Goal: Information Seeking & Learning: Check status

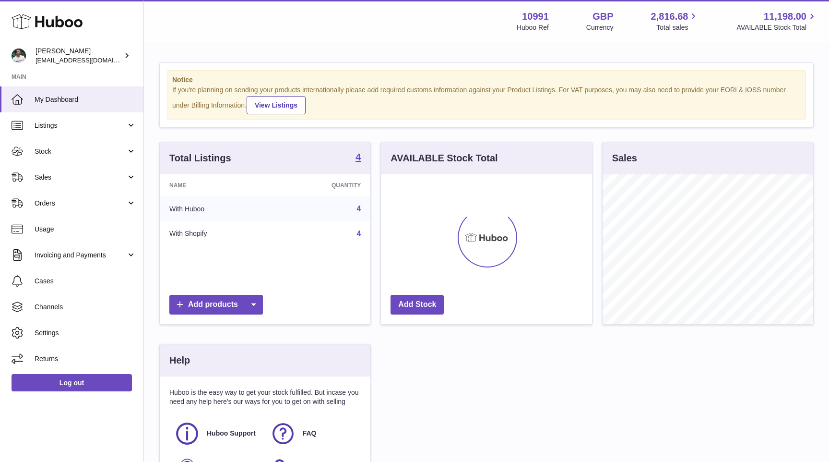
scroll to position [150, 211]
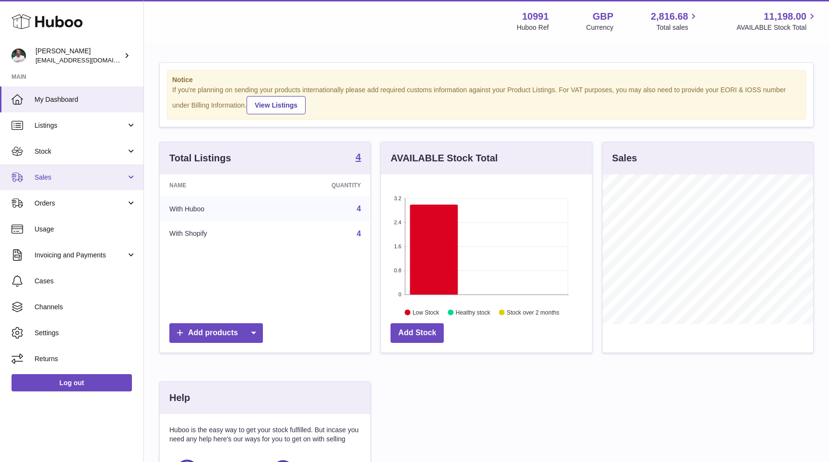
click at [95, 171] on link "Sales" at bounding box center [71, 177] width 143 height 26
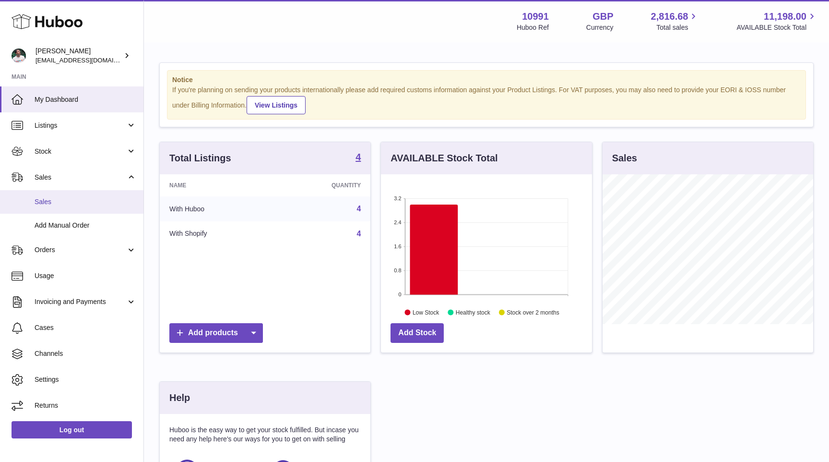
click at [84, 198] on span "Sales" at bounding box center [86, 201] width 102 height 9
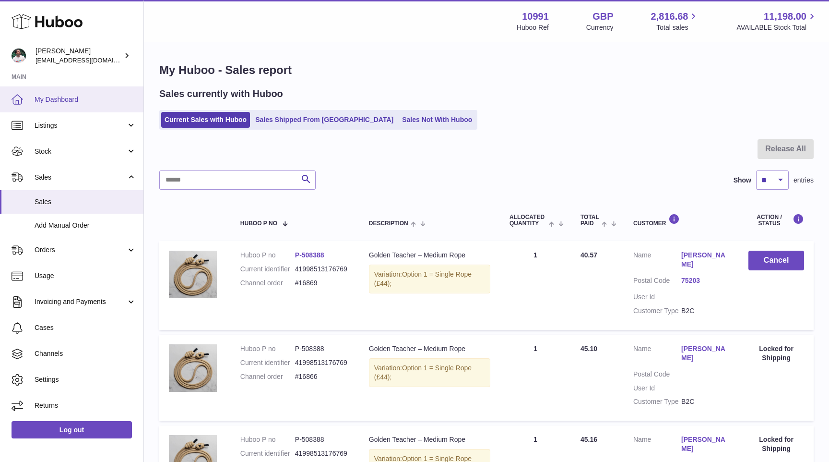
click at [98, 107] on link "My Dashboard" at bounding box center [71, 99] width 143 height 26
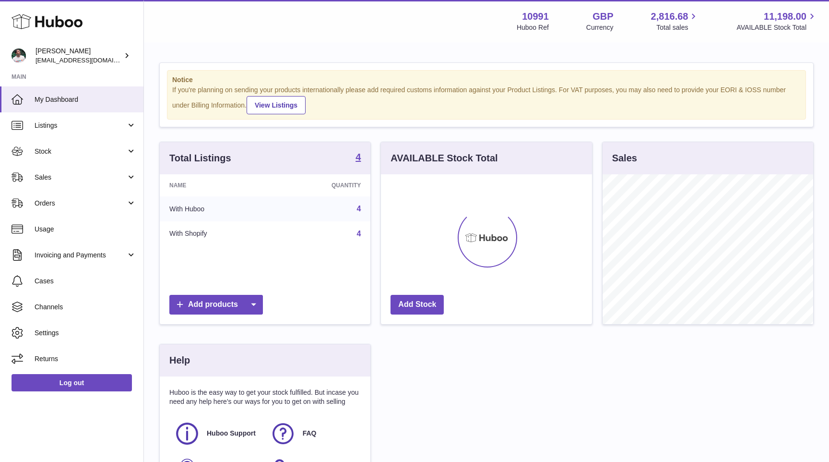
scroll to position [150, 211]
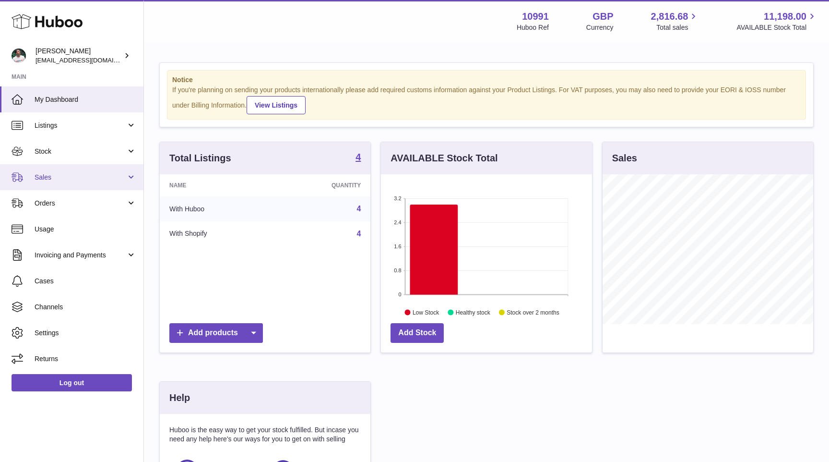
click at [70, 177] on span "Sales" at bounding box center [81, 177] width 92 height 9
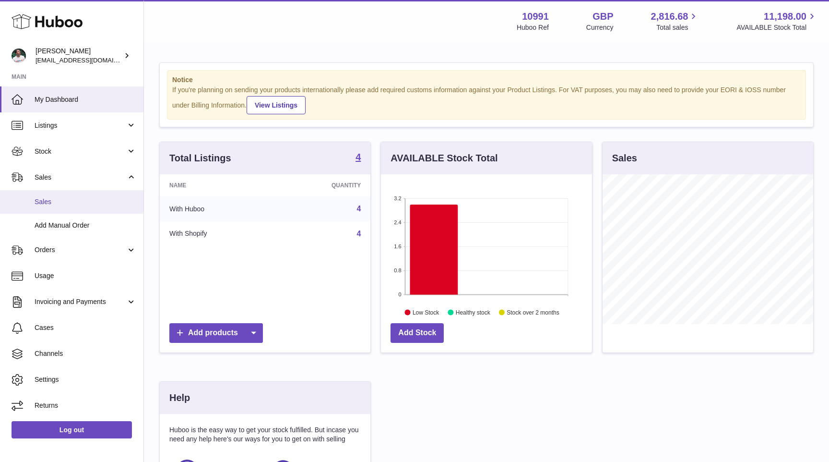
click at [77, 203] on span "Sales" at bounding box center [86, 201] width 102 height 9
